Goal: Book appointment/travel/reservation

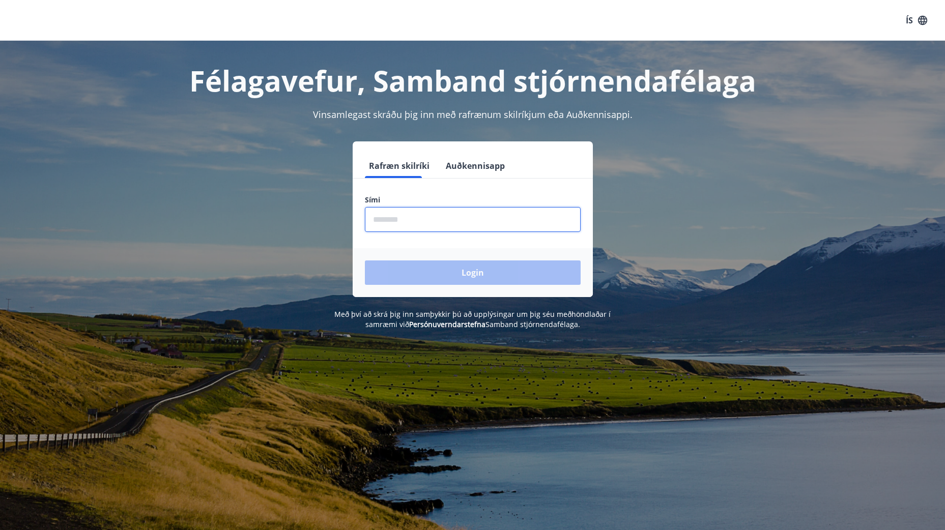
click at [395, 210] on input "phone" at bounding box center [473, 219] width 216 height 25
click at [315, 211] on div "Rafræn skilríki Auðkennisapp Sími ​ Login" at bounding box center [473, 219] width 708 height 156
click at [404, 227] on input "phone" at bounding box center [473, 219] width 216 height 25
type input "********"
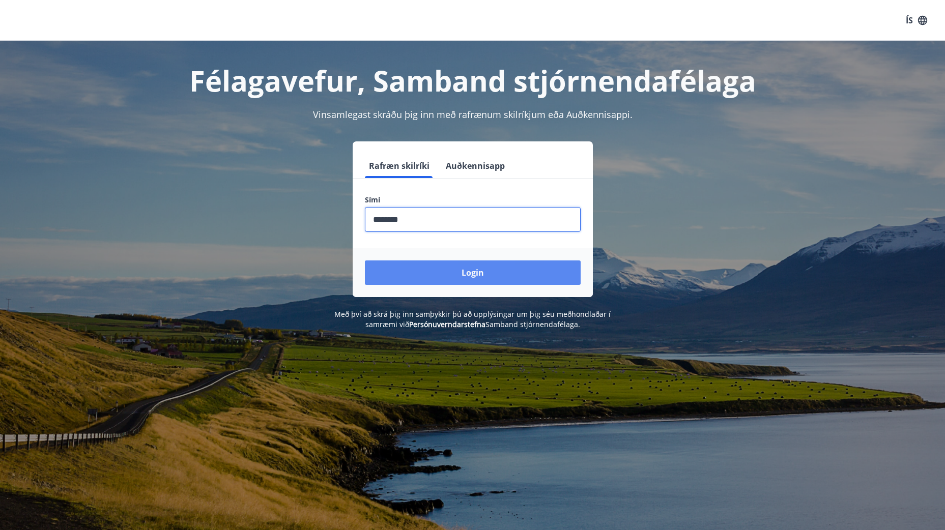
click at [440, 276] on button "Login" at bounding box center [473, 272] width 216 height 24
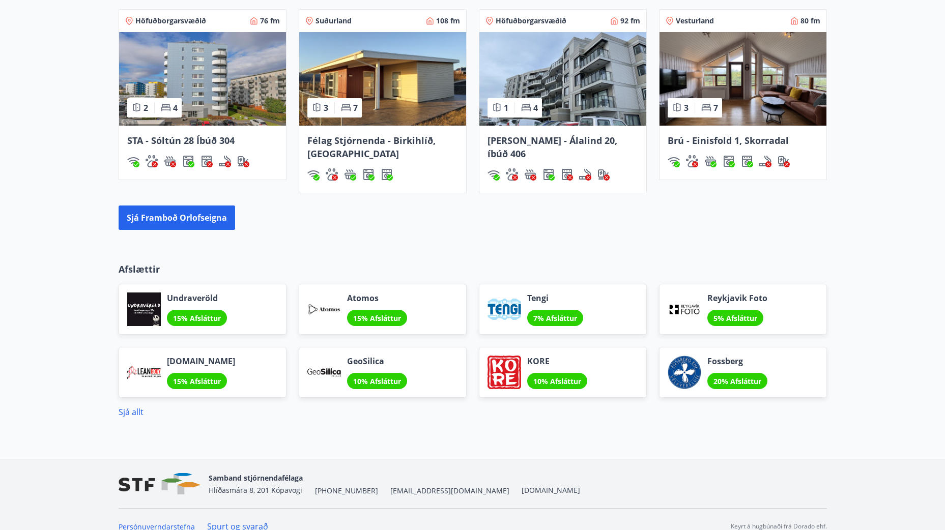
scroll to position [755, 0]
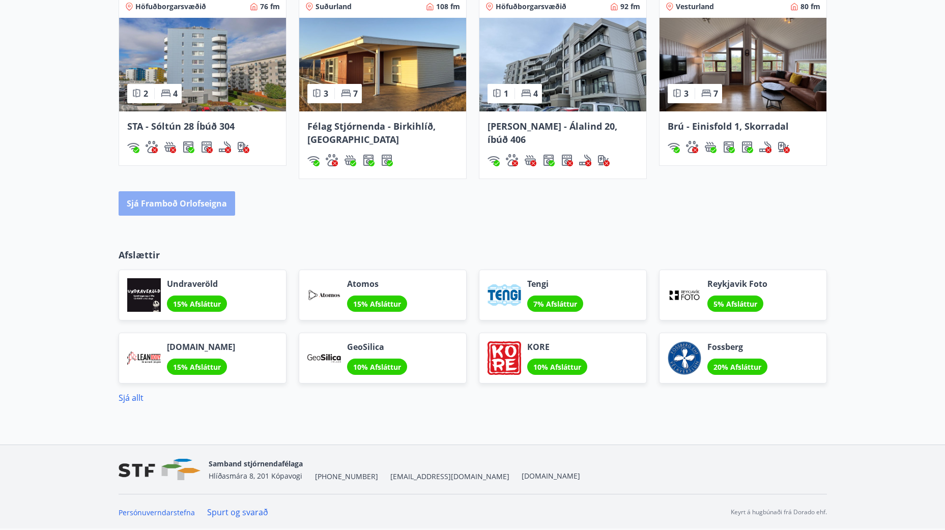
click at [189, 208] on button "Sjá framboð orlofseigna" at bounding box center [177, 203] width 116 height 24
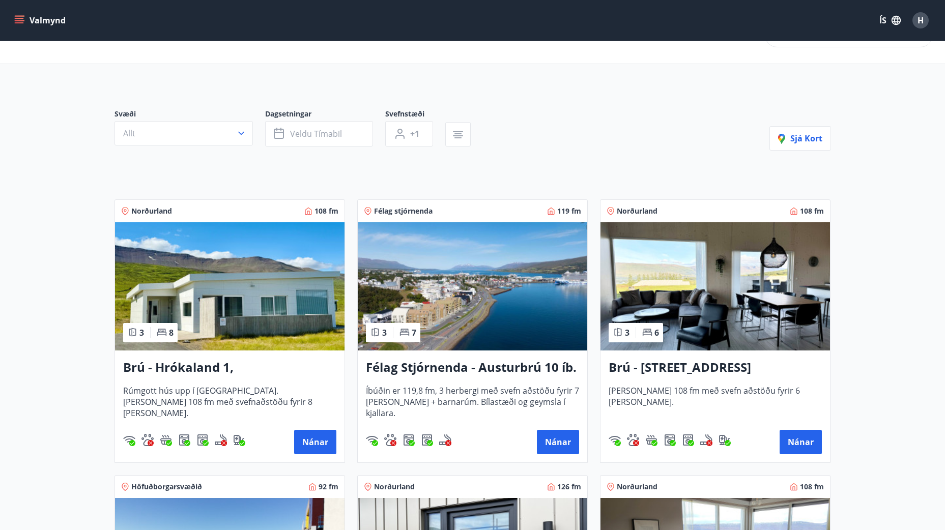
scroll to position [51, 0]
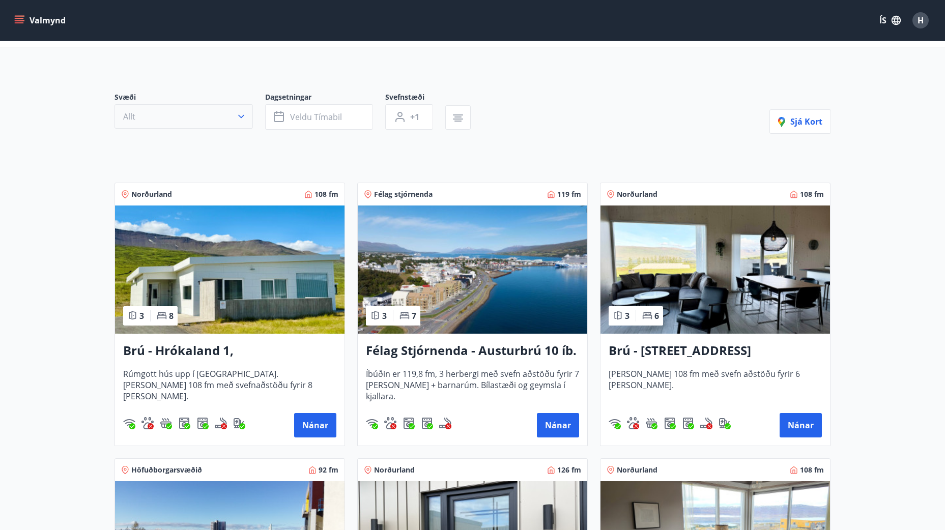
click at [189, 121] on button "Allt" at bounding box center [183, 116] width 138 height 24
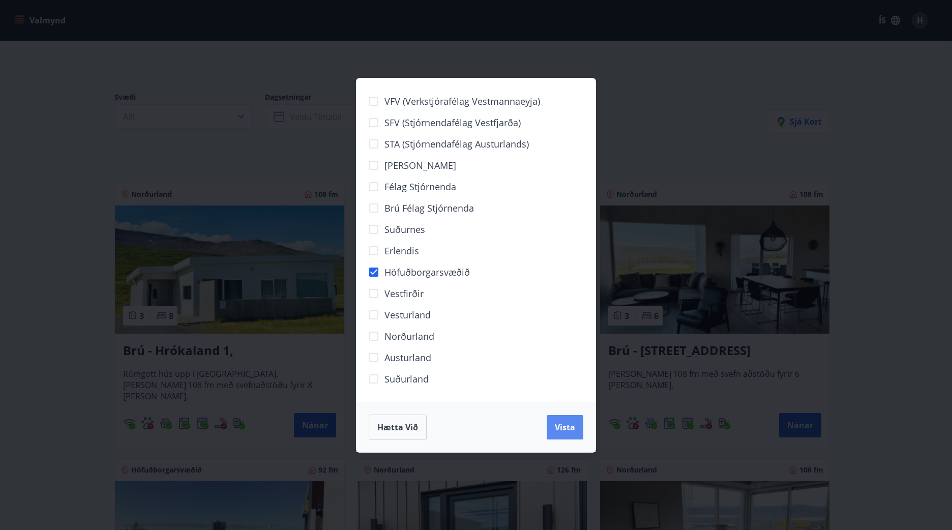
click at [572, 430] on span "Vista" at bounding box center [565, 427] width 20 height 11
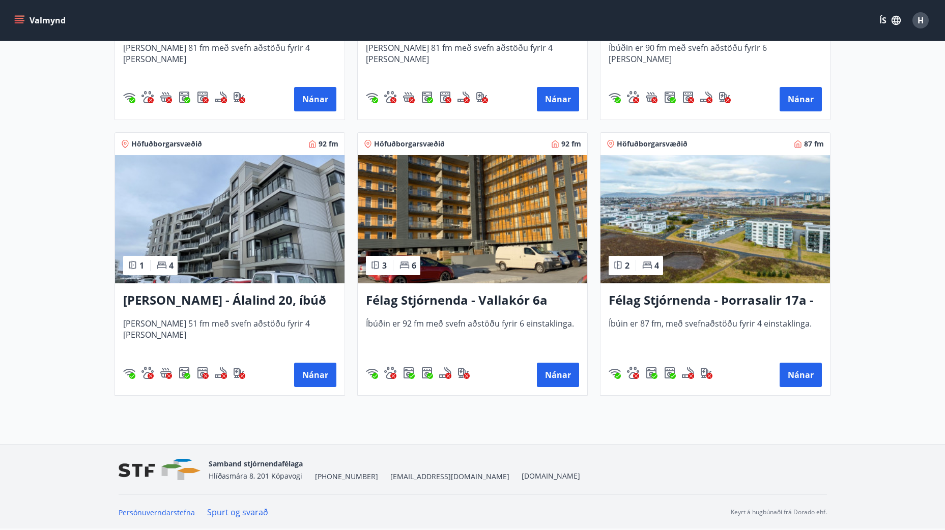
scroll to position [626, 0]
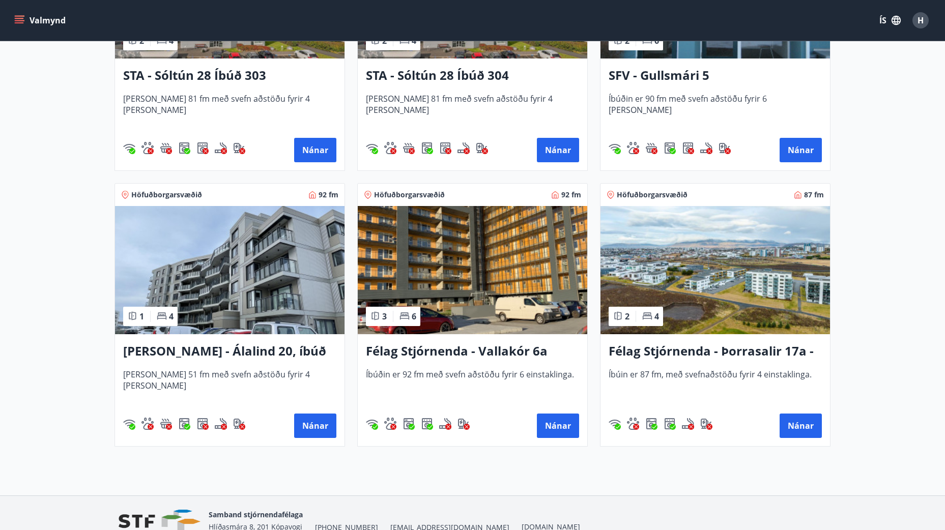
click at [724, 281] on img at bounding box center [714, 270] width 229 height 128
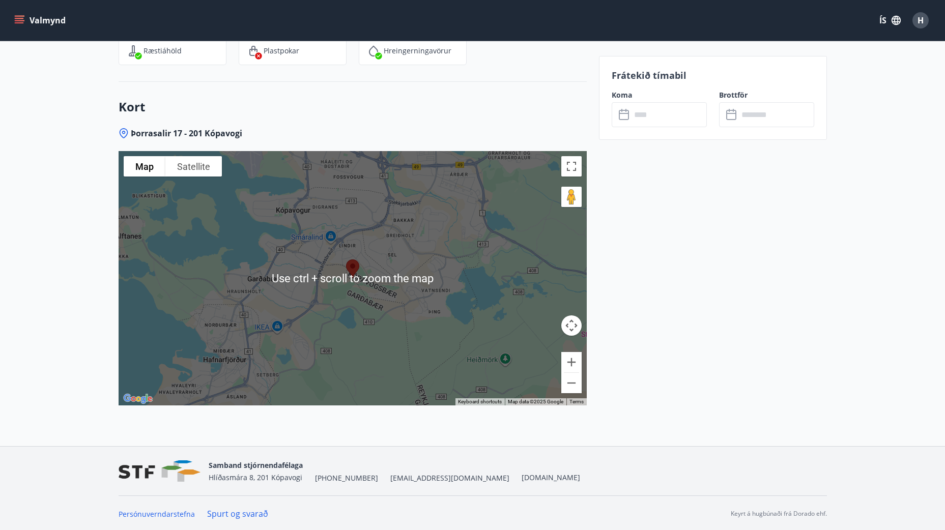
scroll to position [1159, 0]
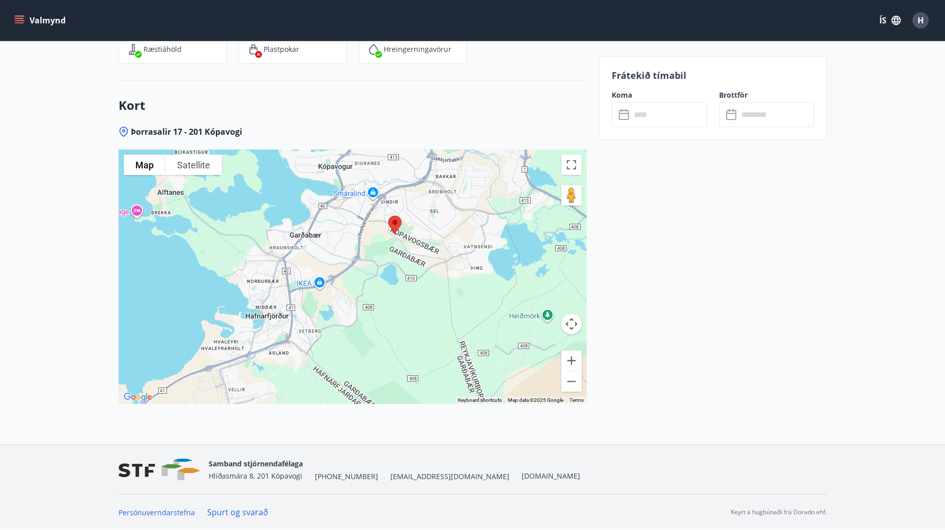
drag, startPoint x: 247, startPoint y: 364, endPoint x: 289, endPoint y: 320, distance: 60.8
click at [289, 320] on div at bounding box center [353, 277] width 468 height 254
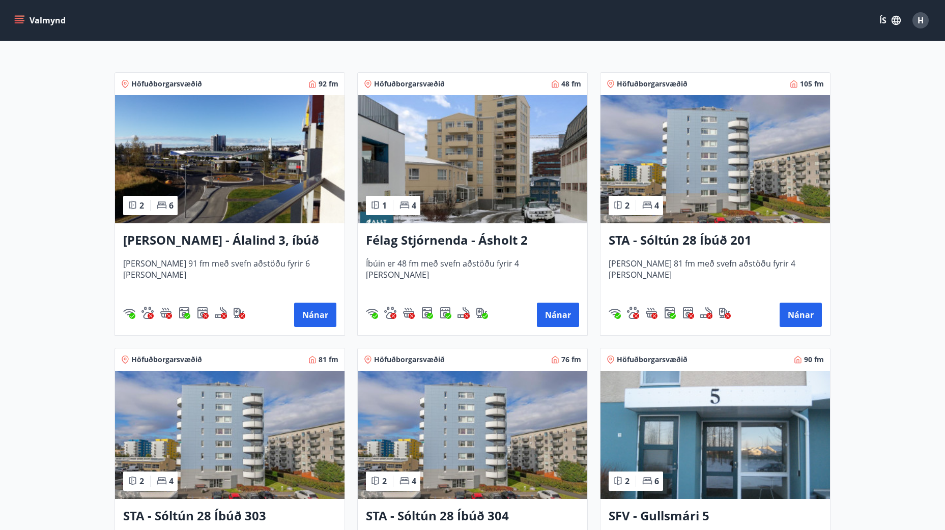
scroll to position [203, 0]
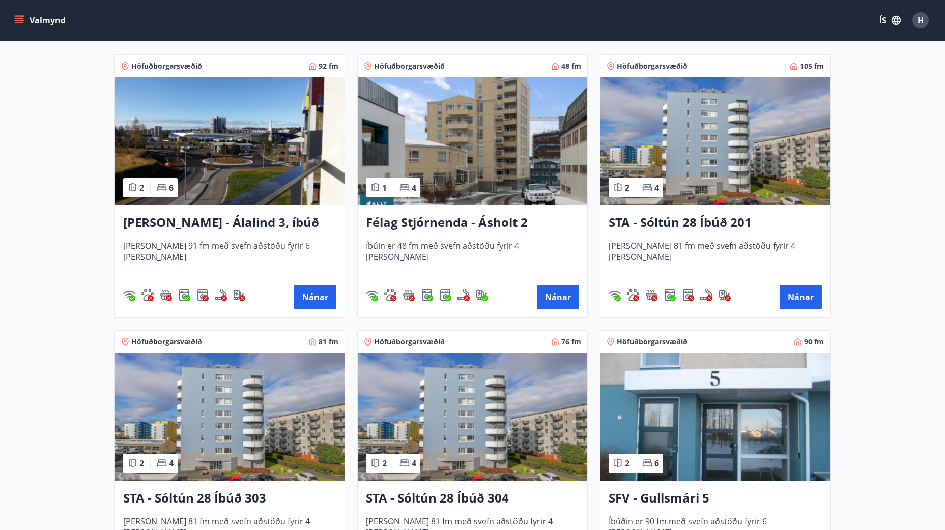
click at [464, 226] on h3 "Félag Stjórnenda - Ásholt 2" at bounding box center [472, 223] width 213 height 18
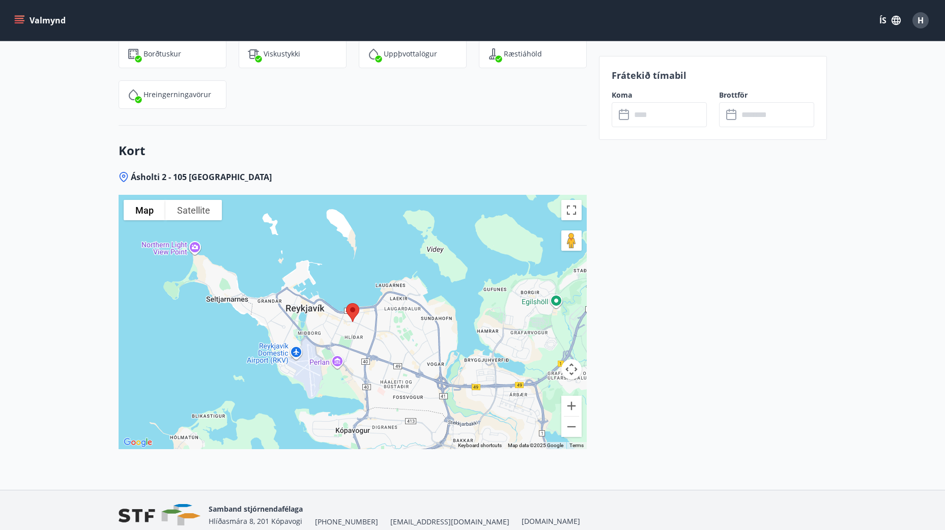
scroll to position [1170, 0]
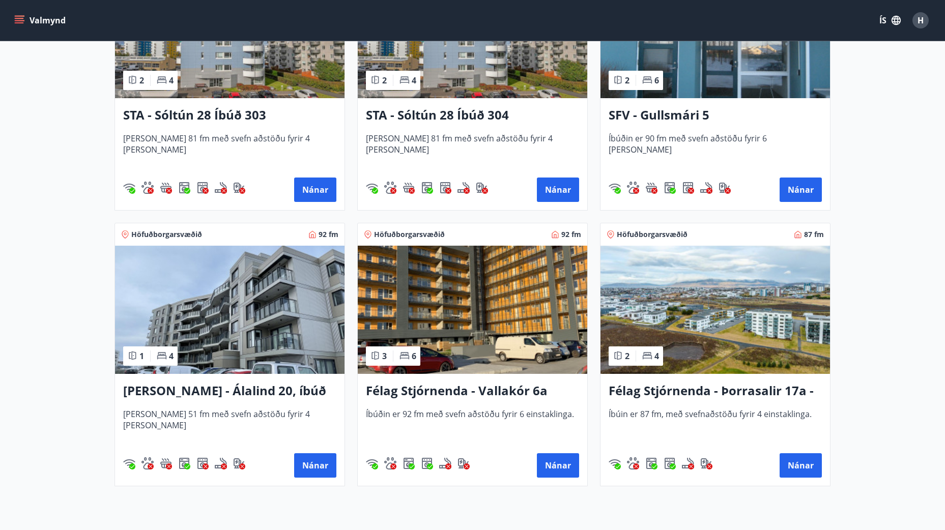
scroll to position [575, 0]
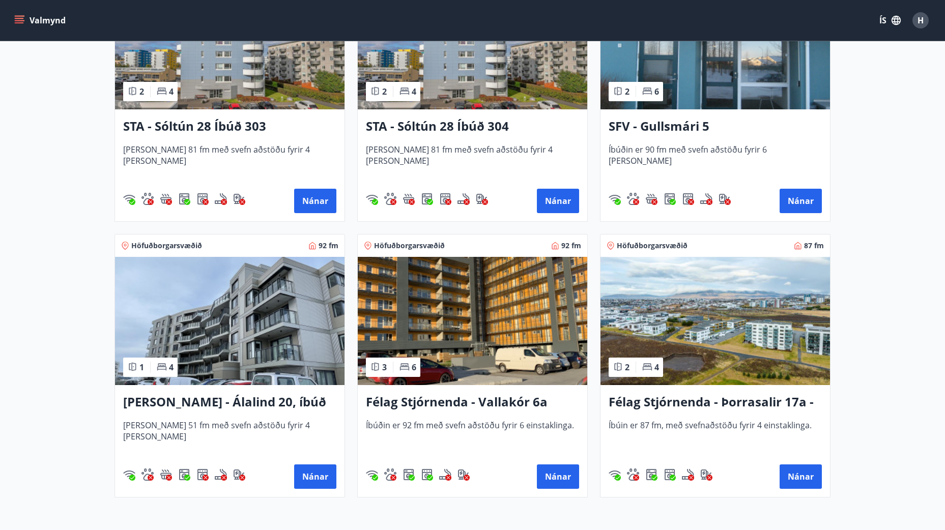
click at [229, 399] on h3 "Berg - Álalind 20, íbúð 406" at bounding box center [229, 402] width 213 height 18
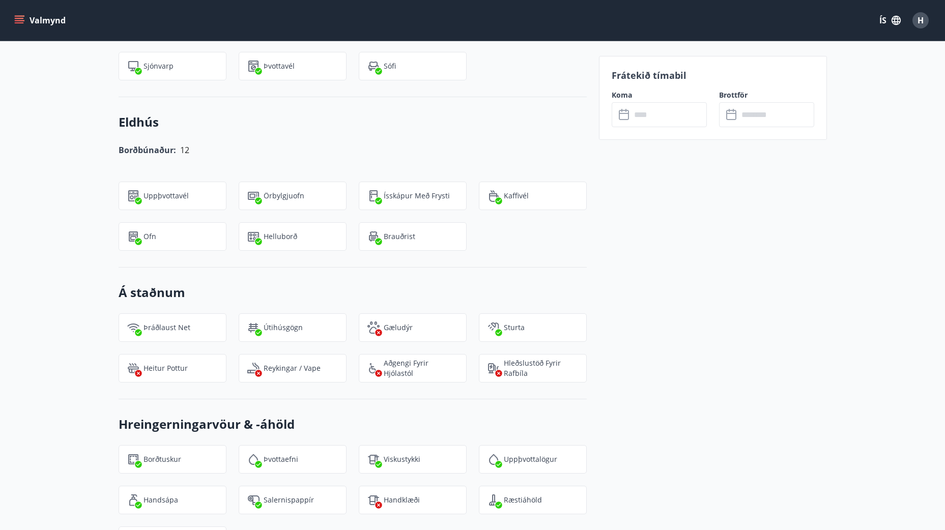
scroll to position [750, 0]
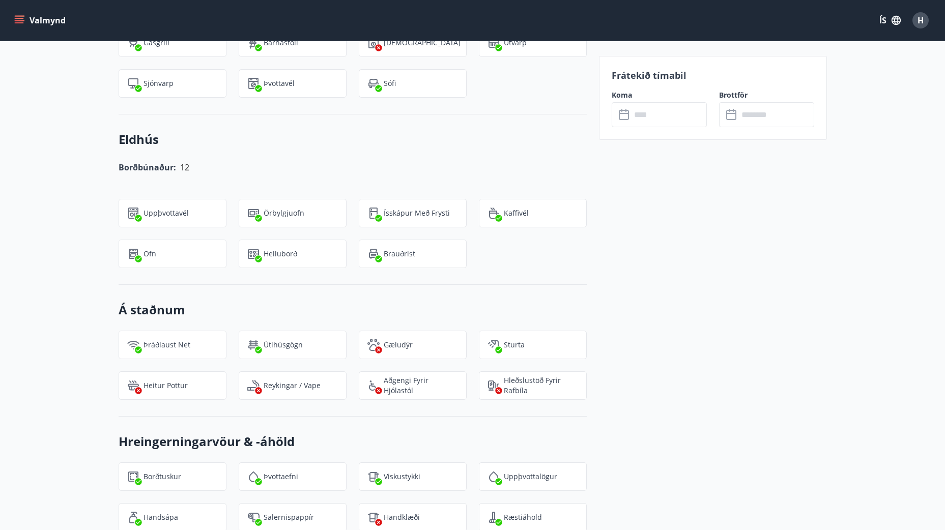
click at [648, 122] on input "text" at bounding box center [669, 114] width 76 height 25
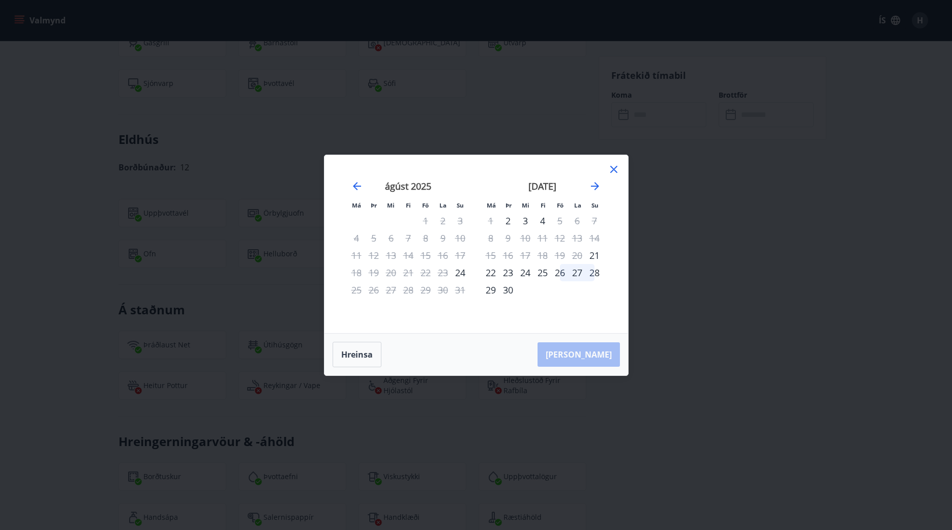
click at [615, 167] on icon at bounding box center [613, 169] width 7 height 7
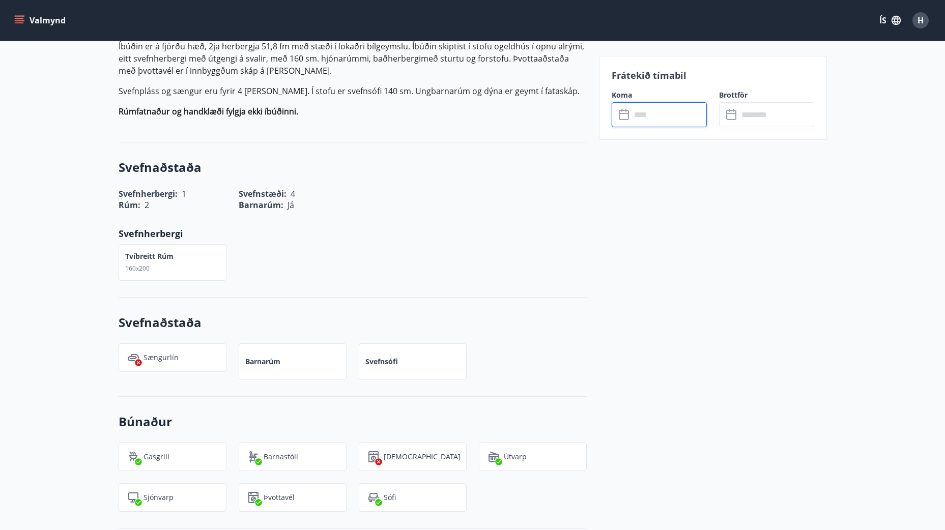
scroll to position [292, 0]
